Goal: Task Accomplishment & Management: Use online tool/utility

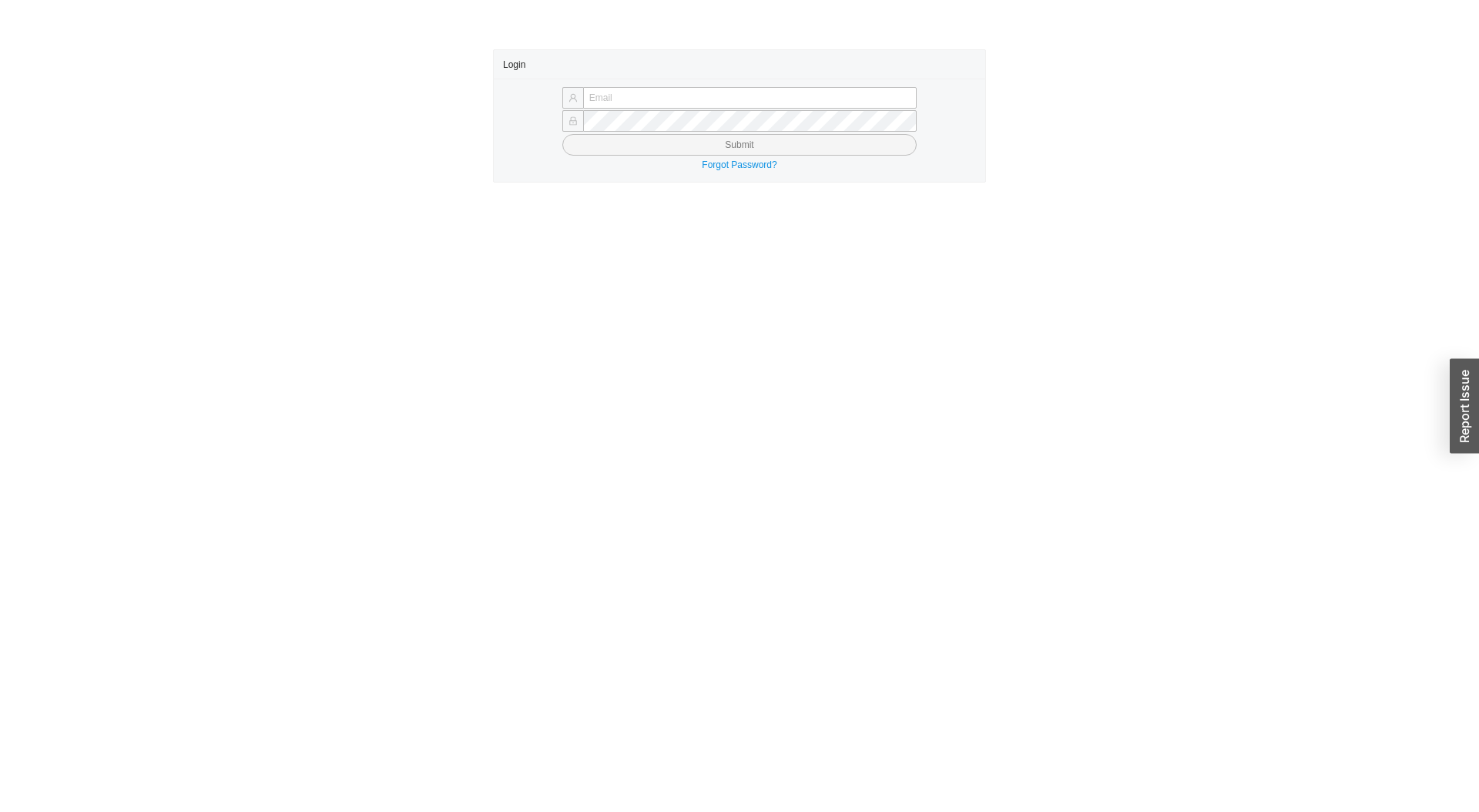
type input "[PERSON_NAME][EMAIL_ADDRESS][DOMAIN_NAME]"
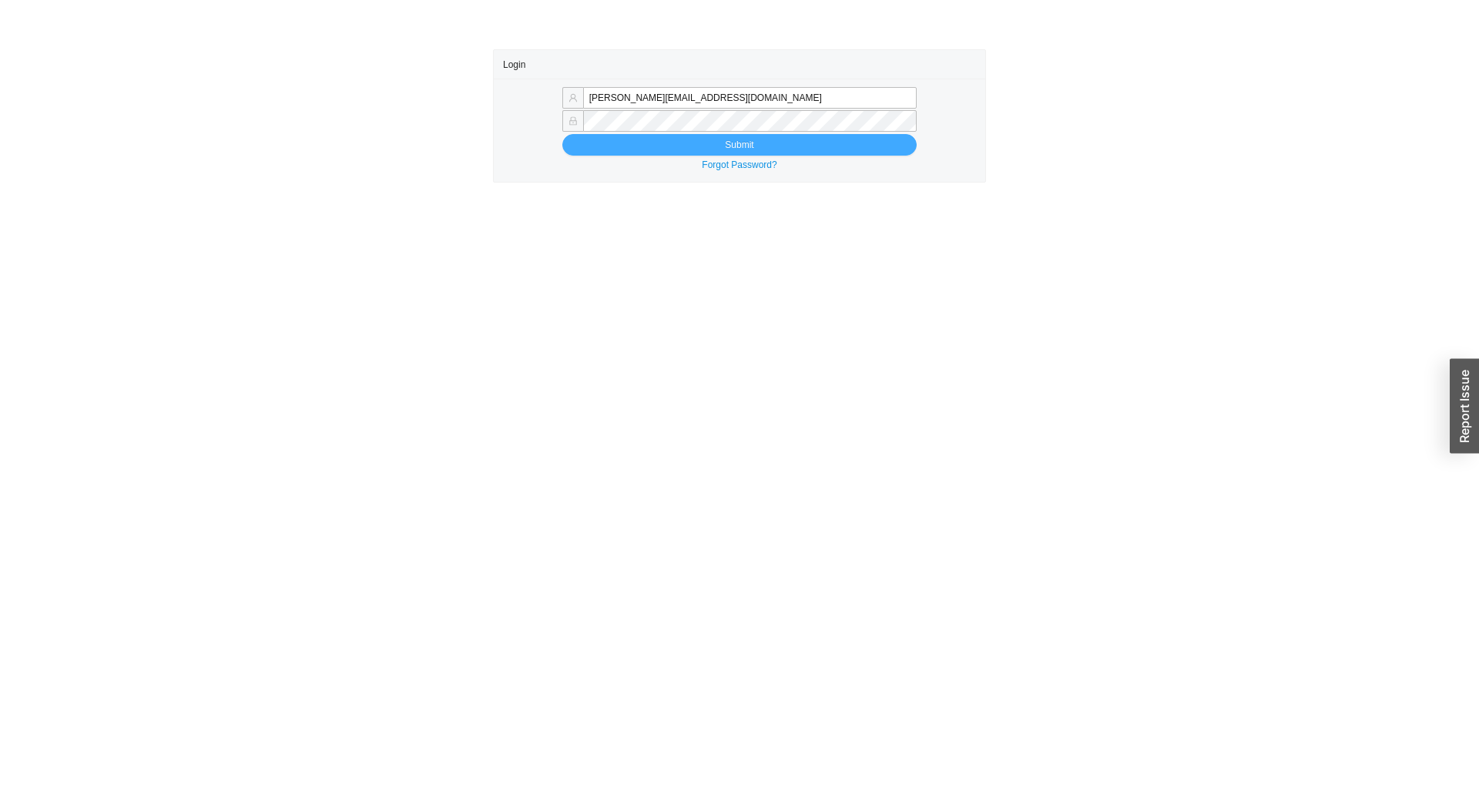
drag, startPoint x: 852, startPoint y: 138, endPoint x: 822, endPoint y: 139, distance: 30.0
click at [852, 138] on button "Submit" at bounding box center [740, 144] width 355 height 21
click at [821, 140] on button "Submit" at bounding box center [740, 144] width 355 height 21
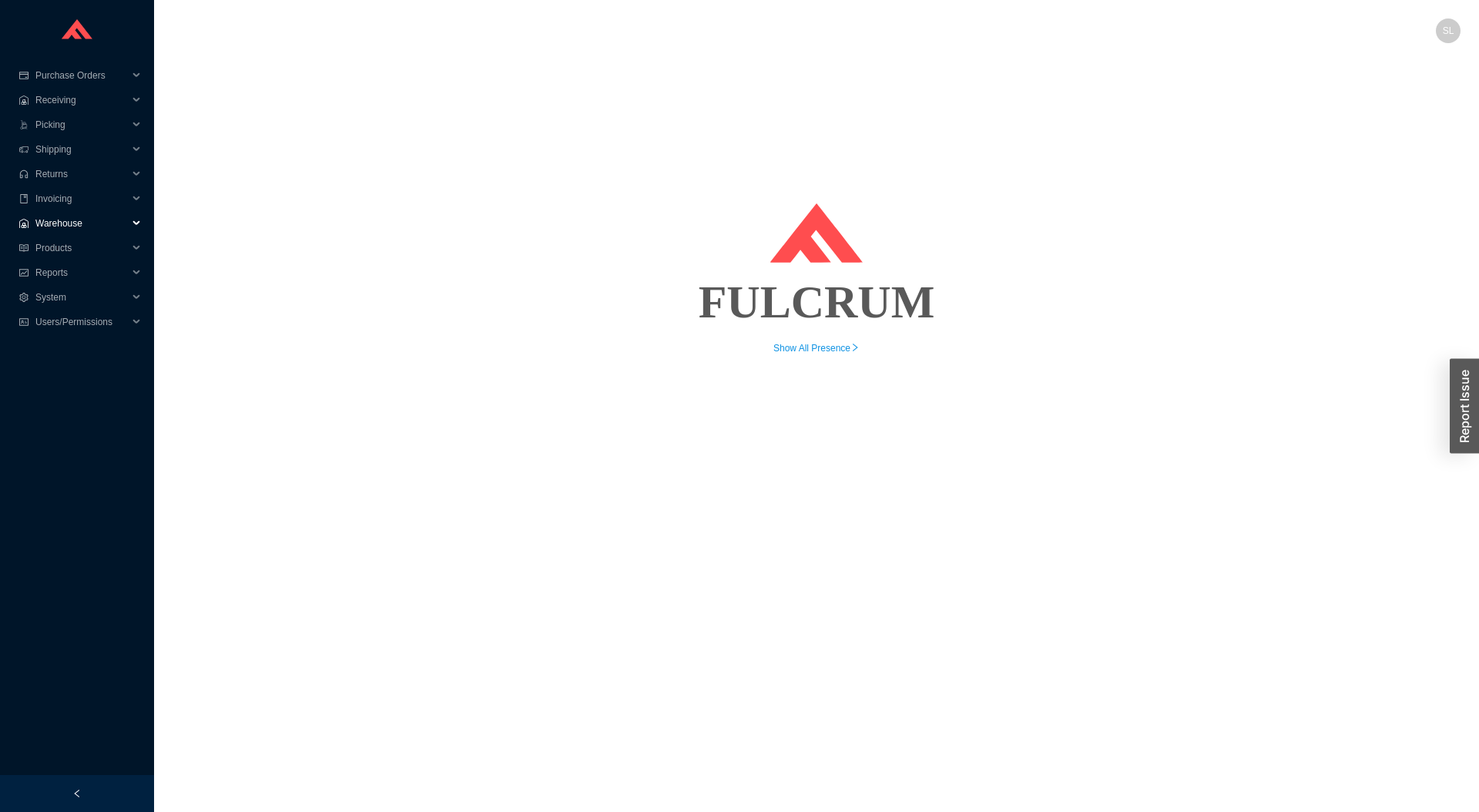
click at [68, 217] on span "Warehouse" at bounding box center [81, 223] width 93 height 25
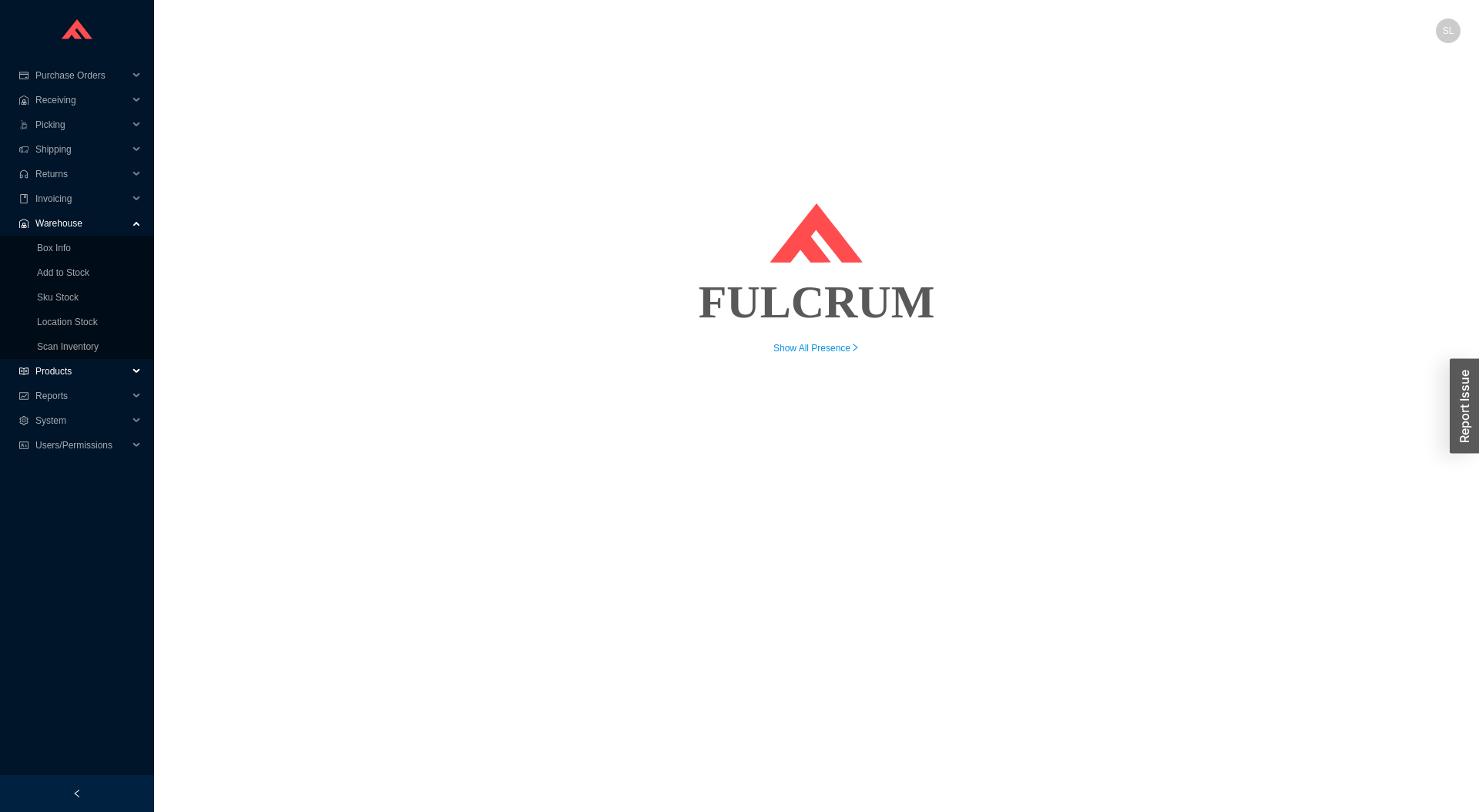
click at [72, 367] on span "Products" at bounding box center [81, 371] width 93 height 25
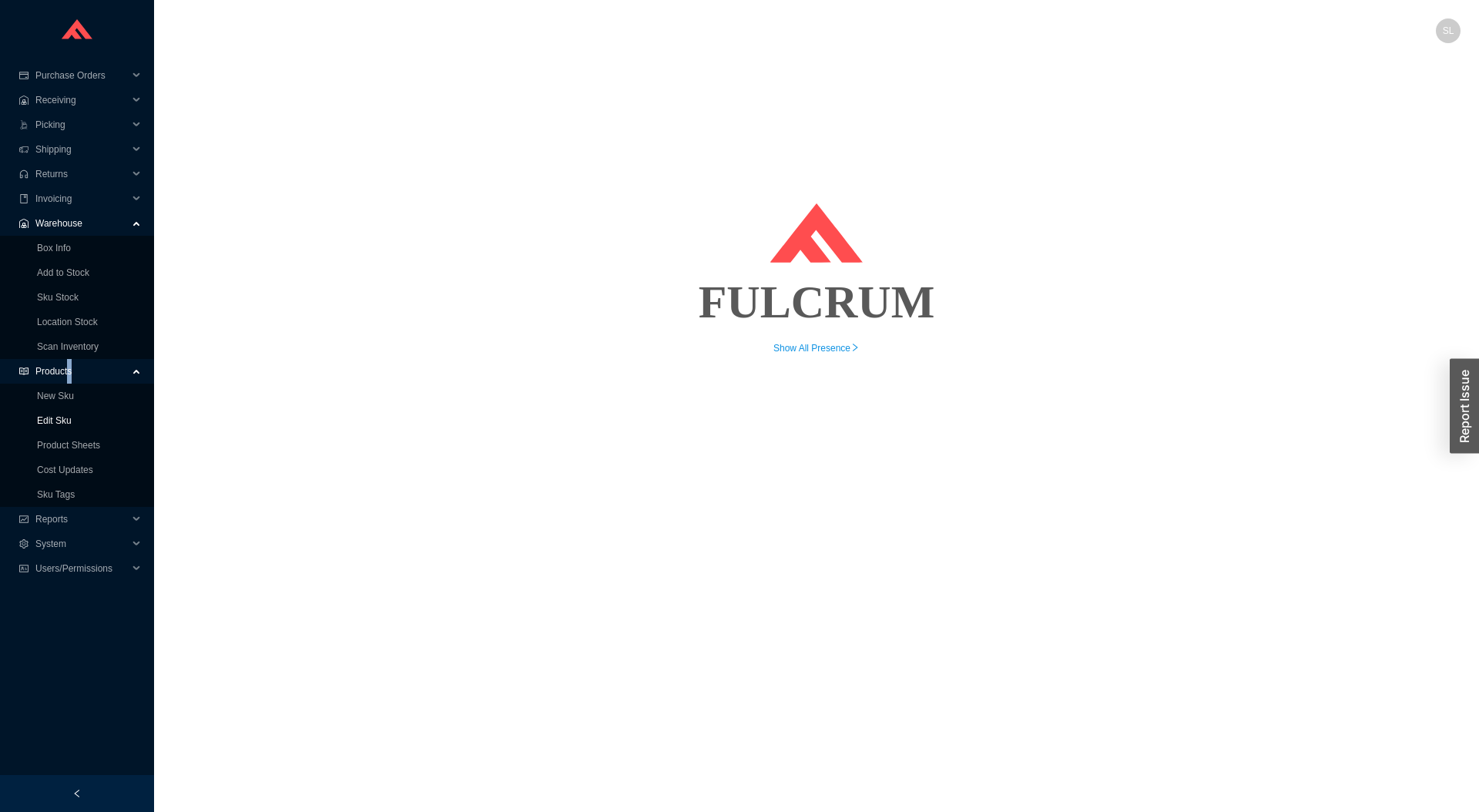
click at [69, 424] on link "Edit Sku" at bounding box center [54, 421] width 34 height 11
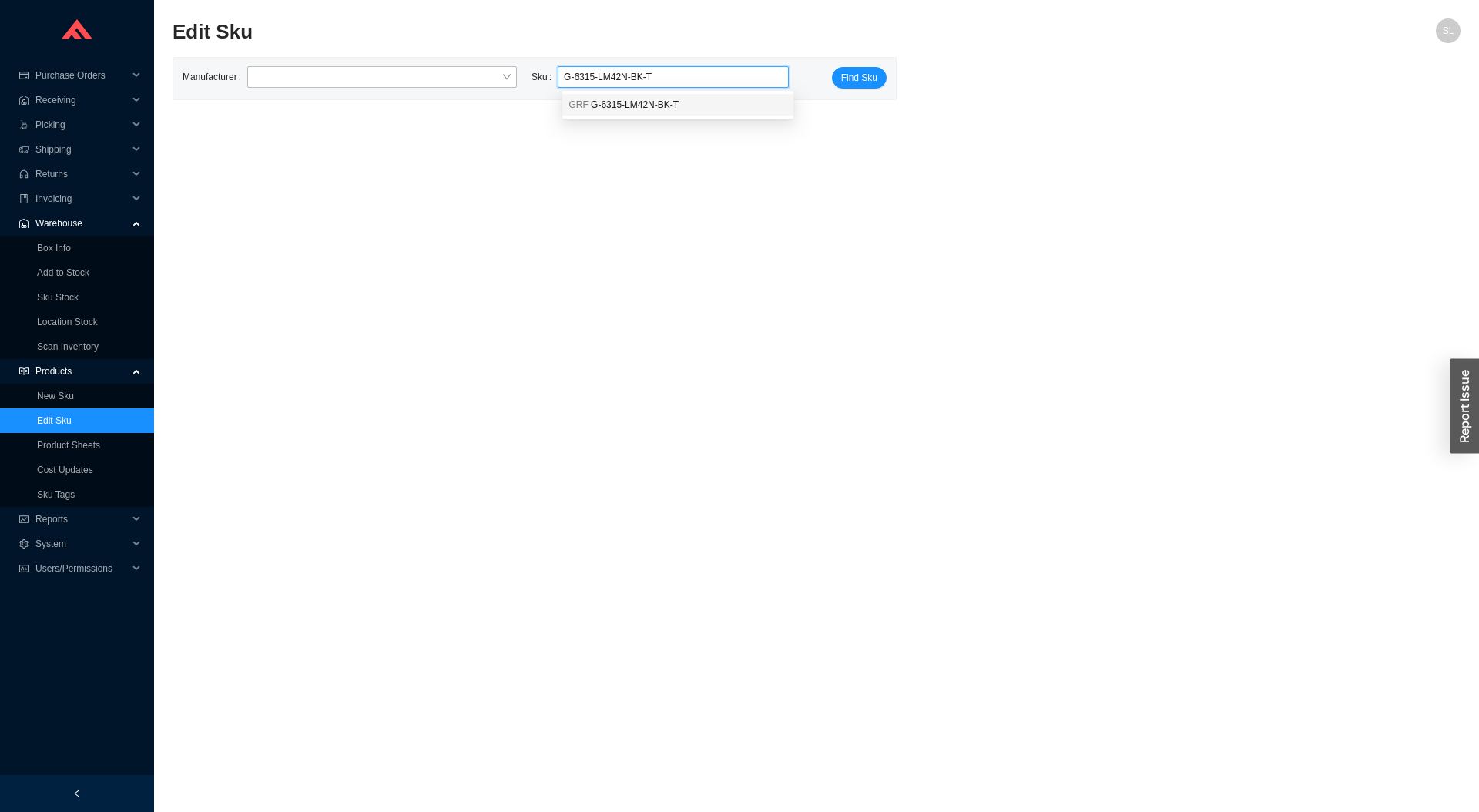
click at [653, 113] on div "GRF G-6315-LM42N-BK-T" at bounding box center [678, 104] width 231 height 21
type input "GRF G-6315-LM42N-BK-T"
click at [874, 76] on span "Find Sku" at bounding box center [859, 78] width 36 height 15
